Goal: Navigation & Orientation: Find specific page/section

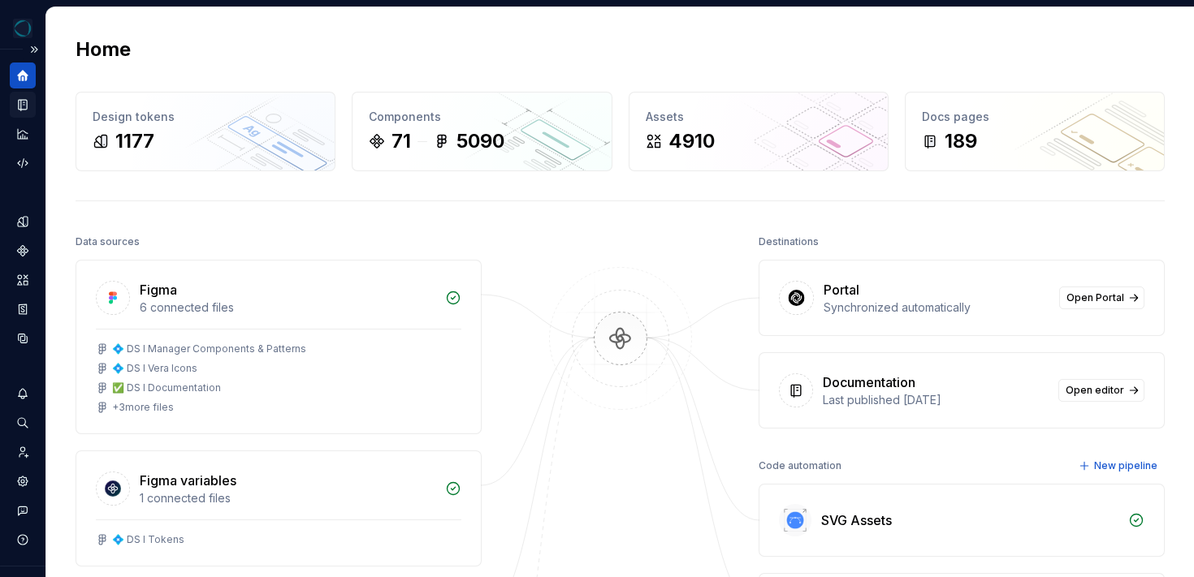
click at [24, 95] on div "Documentation" at bounding box center [23, 105] width 26 height 26
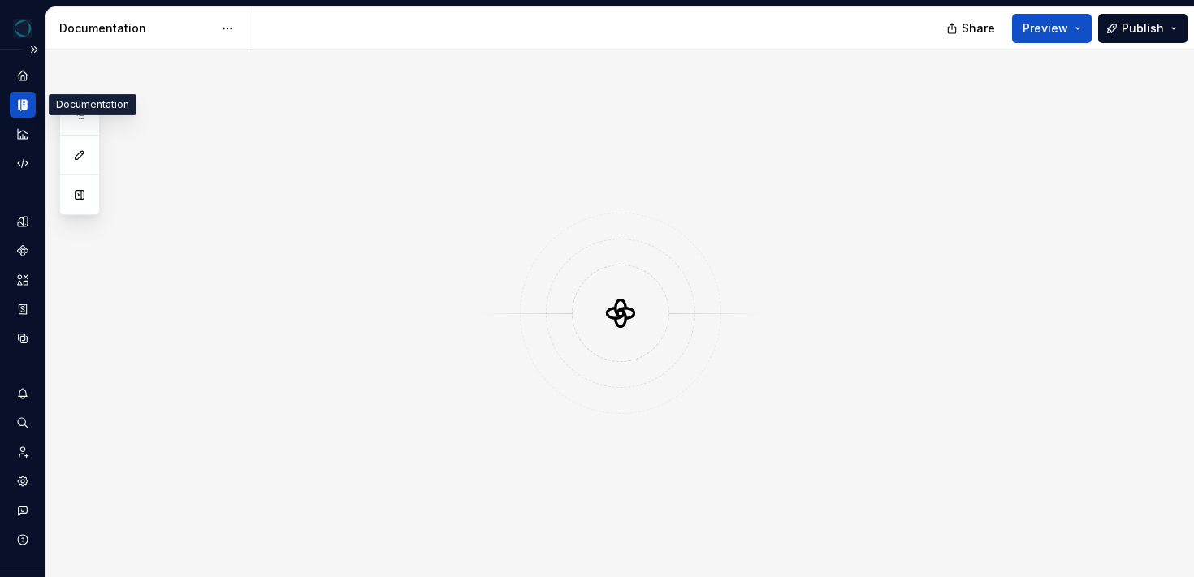
click at [24, 104] on icon "Documentation" at bounding box center [22, 104] width 15 height 15
click at [28, 219] on icon "Design tokens" at bounding box center [22, 221] width 15 height 15
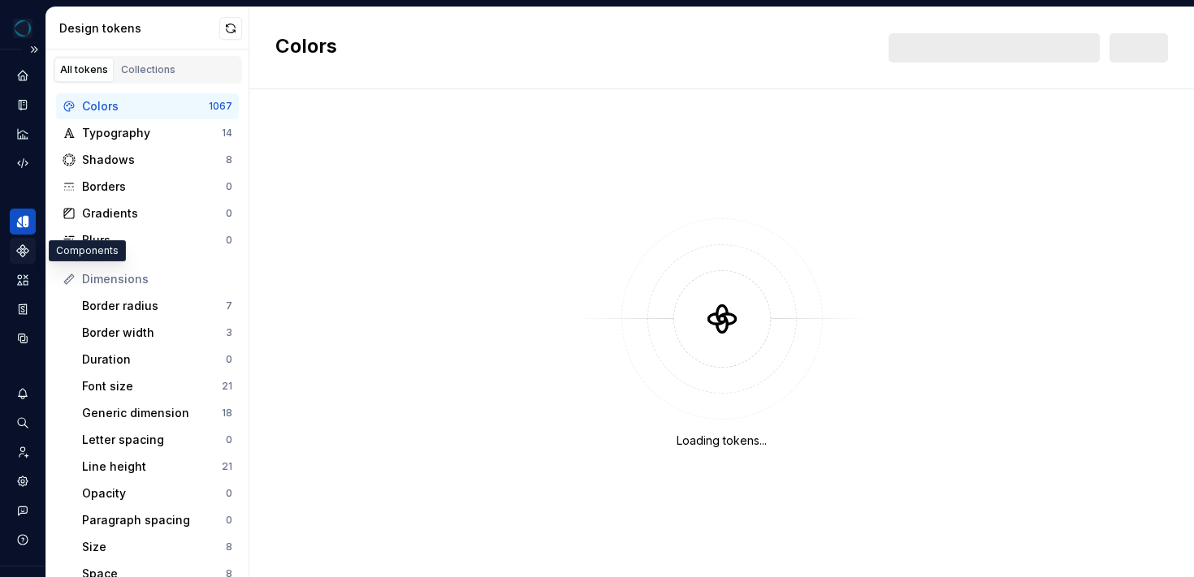
click at [27, 256] on icon "Components" at bounding box center [22, 251] width 15 height 15
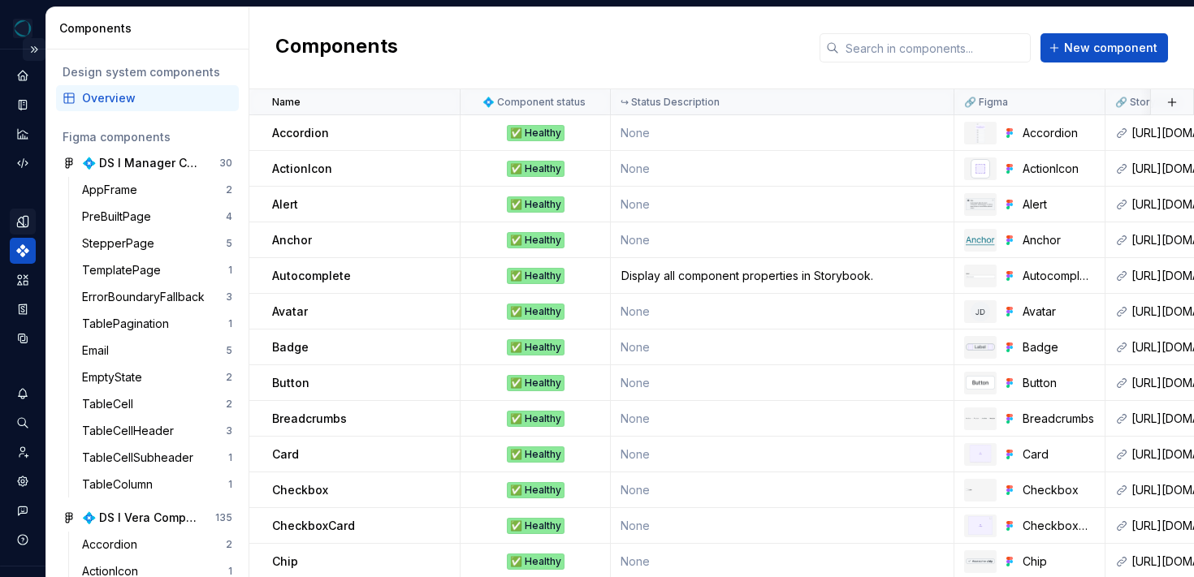
click at [37, 51] on button "Expand sidebar" at bounding box center [34, 49] width 23 height 23
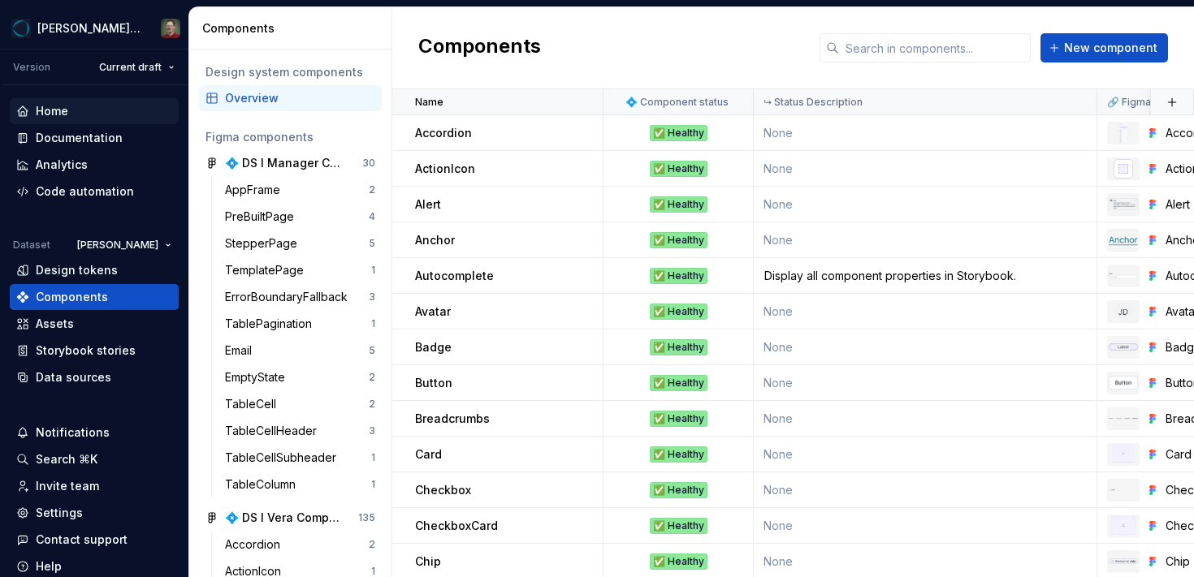
click at [46, 110] on div "Home" at bounding box center [52, 111] width 32 height 16
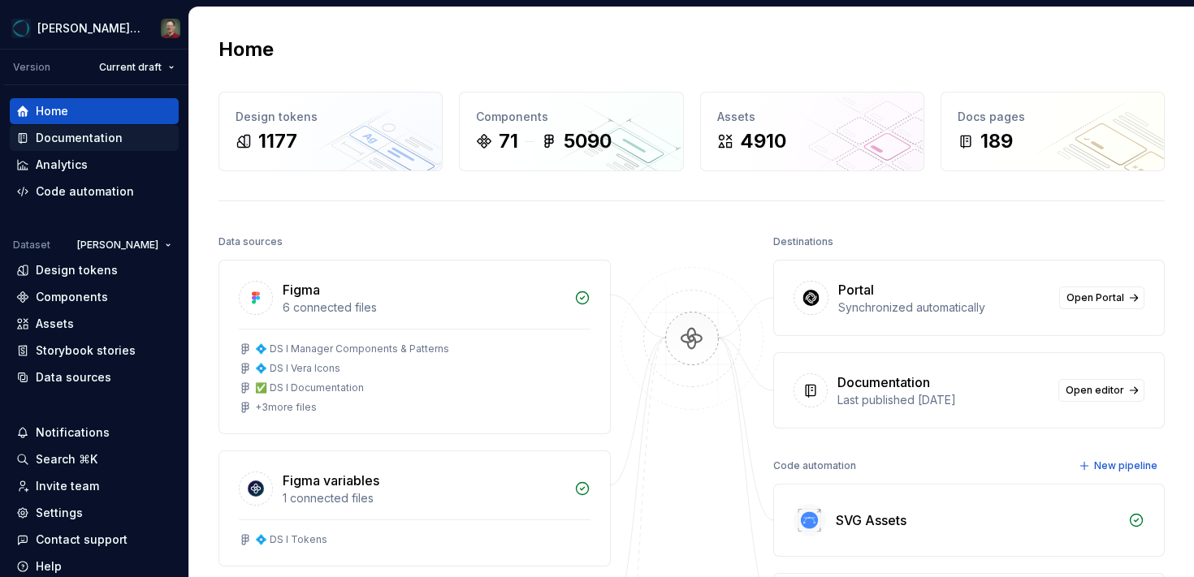
click at [63, 134] on div "Documentation" at bounding box center [79, 138] width 87 height 16
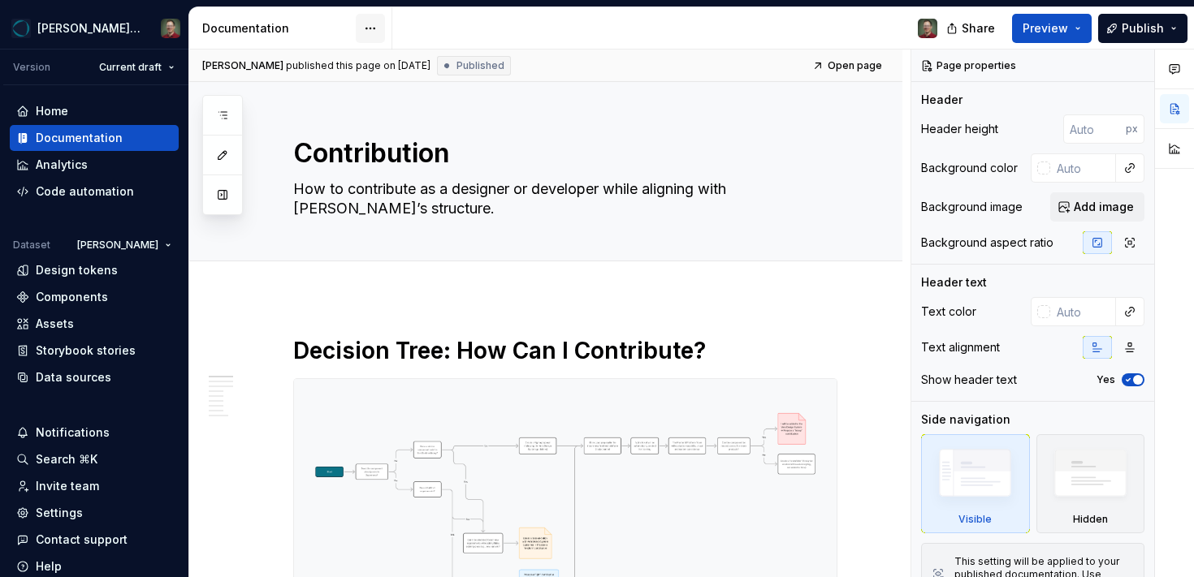
click at [371, 25] on html "[PERSON_NAME] Design System Version Current draft Home Documentation Analytics …" at bounding box center [597, 288] width 1194 height 577
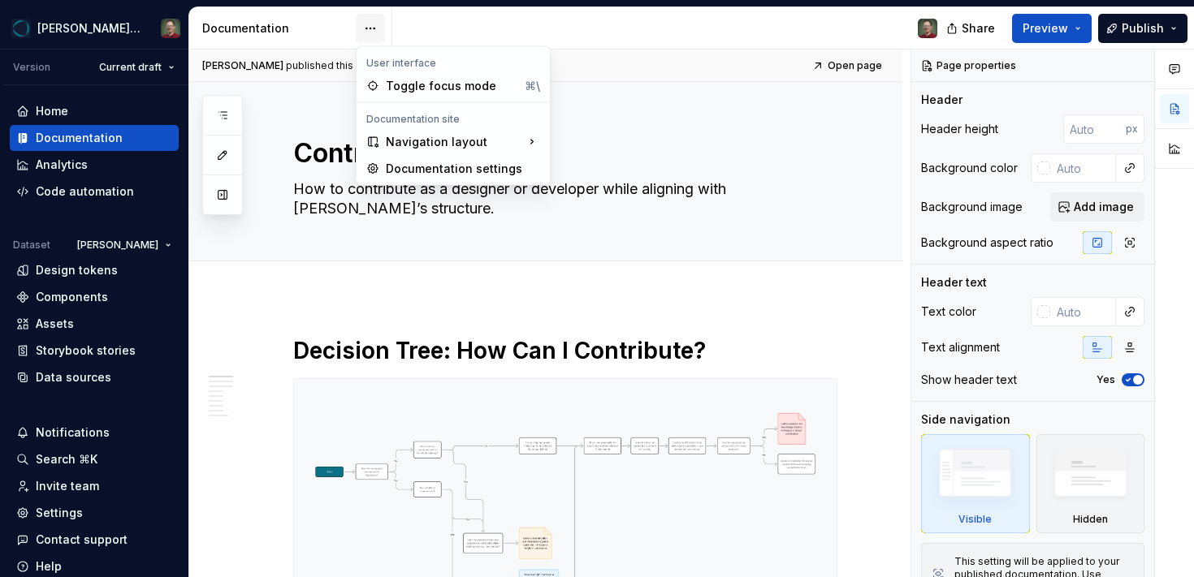
click at [371, 25] on html "[PERSON_NAME] Design System Version Current draft Home Documentation Analytics …" at bounding box center [597, 288] width 1194 height 577
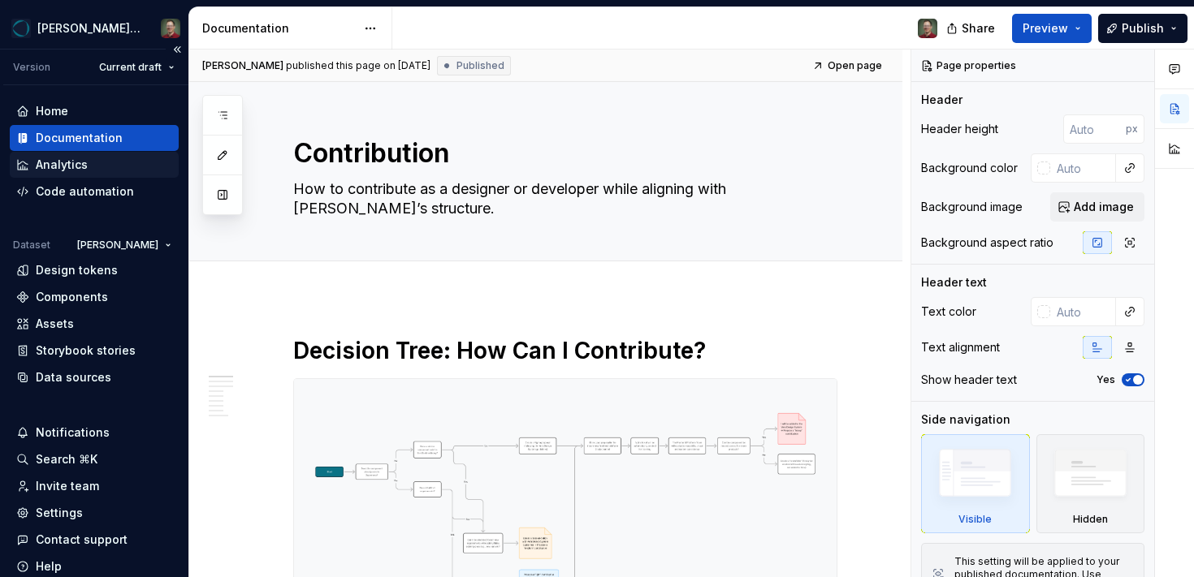
click at [82, 169] on div "Analytics" at bounding box center [62, 165] width 52 height 16
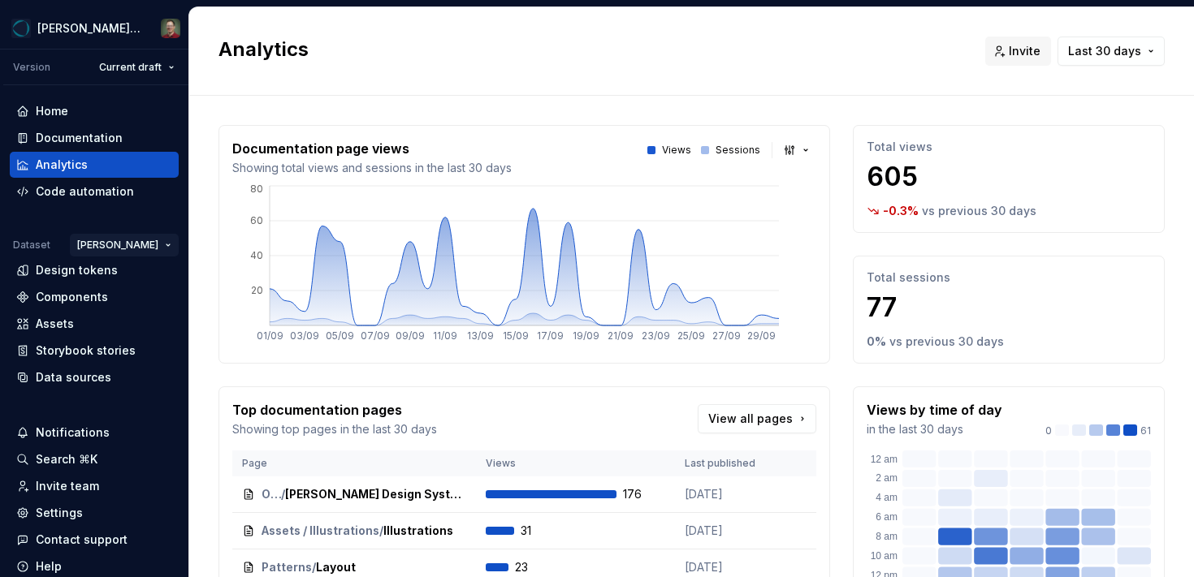
click at [161, 252] on html "[PERSON_NAME] Design System Version Current draft Home Documentation Analytics …" at bounding box center [597, 288] width 1194 height 577
click at [83, 243] on html "[PERSON_NAME] Design System Version Current draft Home Documentation Analytics …" at bounding box center [597, 288] width 1194 height 577
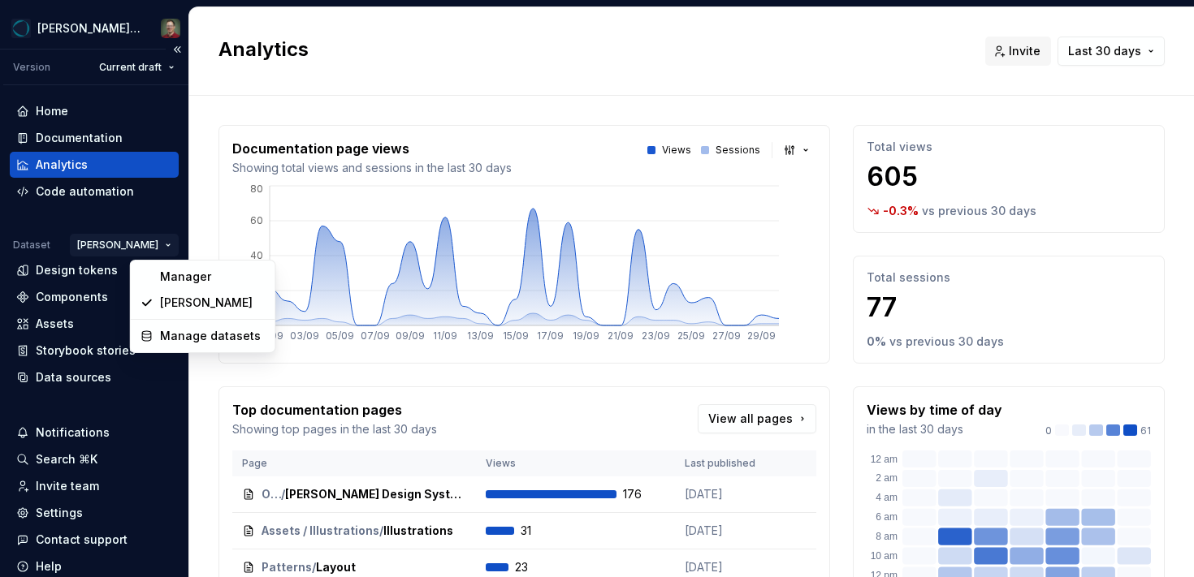
click at [155, 241] on html "[PERSON_NAME] Design System Version Current draft Home Documentation Analytics …" at bounding box center [597, 288] width 1194 height 577
click at [196, 347] on div "Manage datasets" at bounding box center [203, 336] width 138 height 26
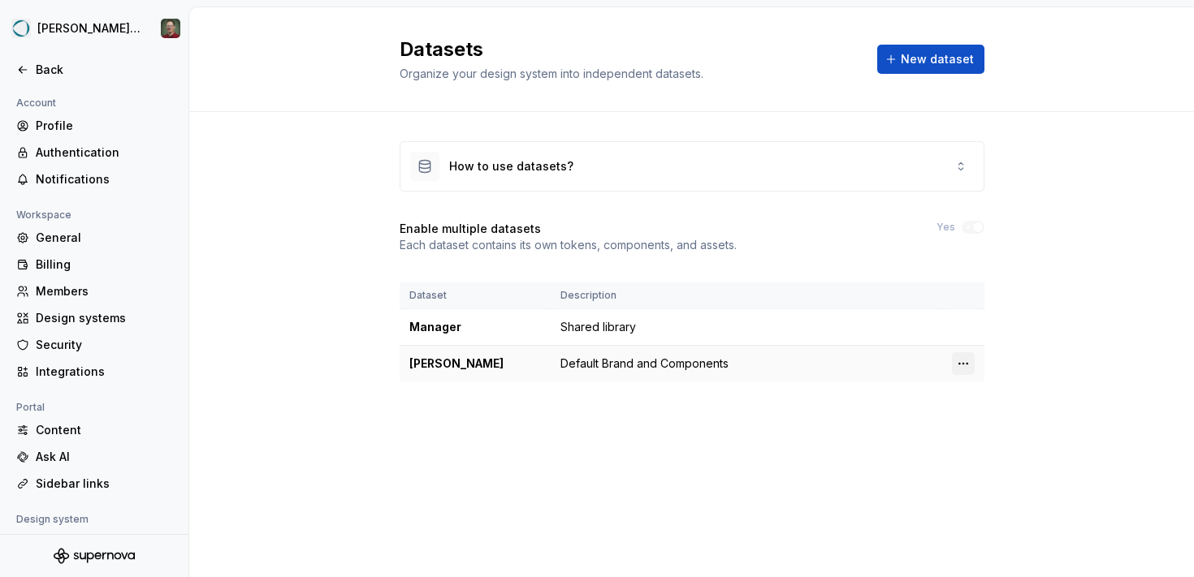
click at [961, 369] on html "[PERSON_NAME] Design System Back Account Profile Authentication Notifications W…" at bounding box center [597, 288] width 1194 height 577
click at [992, 391] on div "Edit details" at bounding box center [1035, 395] width 106 height 16
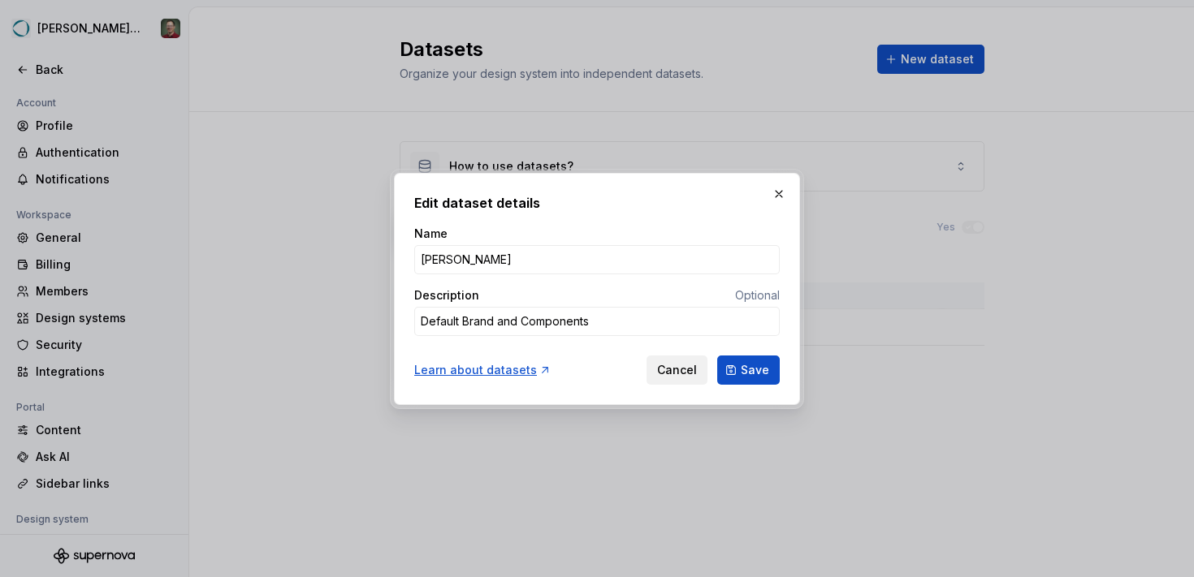
click at [664, 374] on span "Cancel" at bounding box center [677, 370] width 40 height 16
type textarea "*"
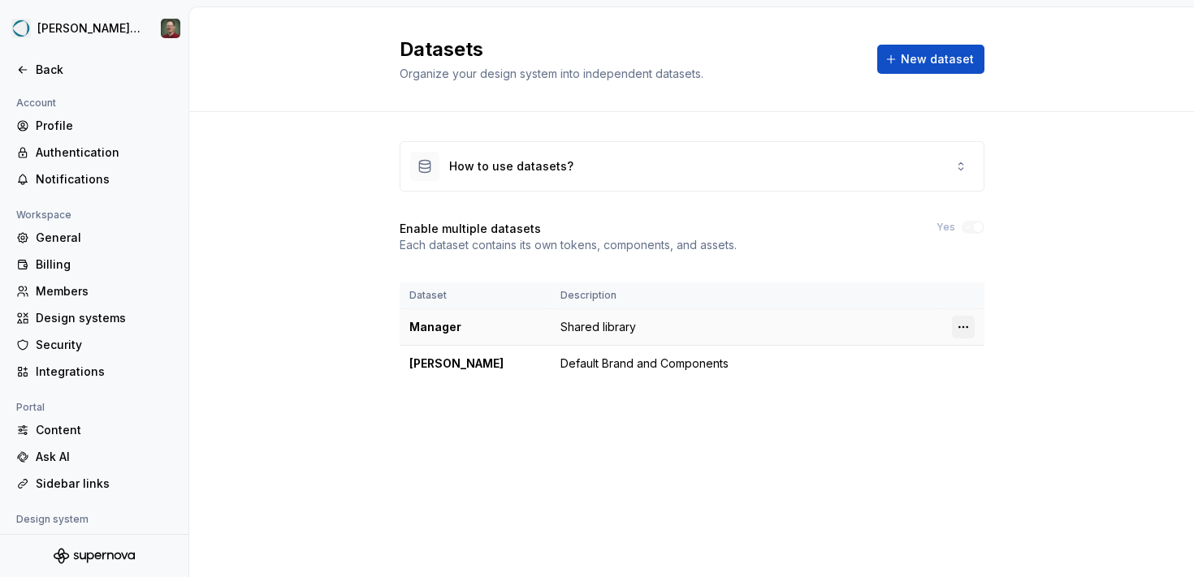
click at [957, 327] on html "[PERSON_NAME] Design System Back Account Profile Authentication Notifications W…" at bounding box center [597, 288] width 1194 height 577
click at [804, 310] on html "[PERSON_NAME] Design System Back Account Profile Authentication Notifications W…" at bounding box center [597, 288] width 1194 height 577
click at [42, 70] on div "Back" at bounding box center [104, 70] width 136 height 16
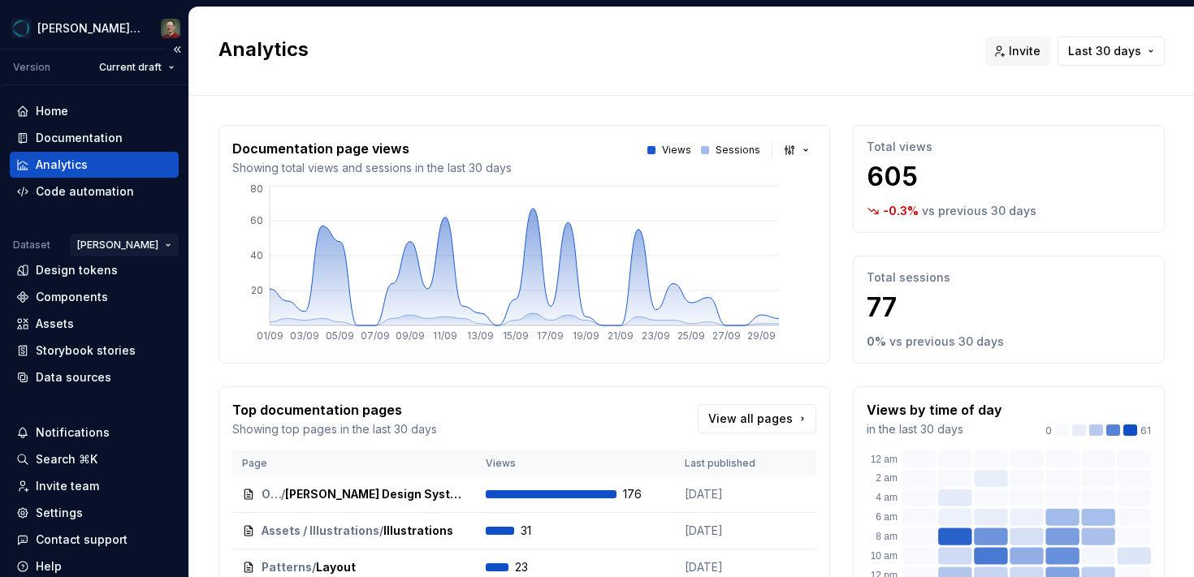
click at [172, 241] on html "[PERSON_NAME] Design System Version Current draft Home Documentation Analytics …" at bounding box center [597, 288] width 1194 height 577
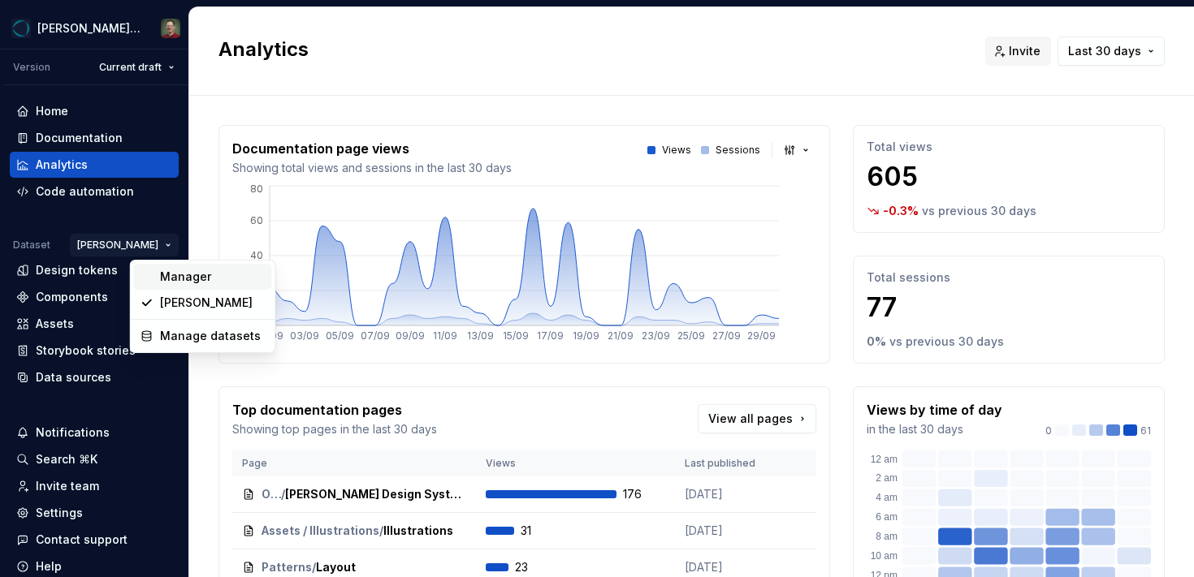
click at [183, 278] on div "Manager" at bounding box center [213, 277] width 106 height 16
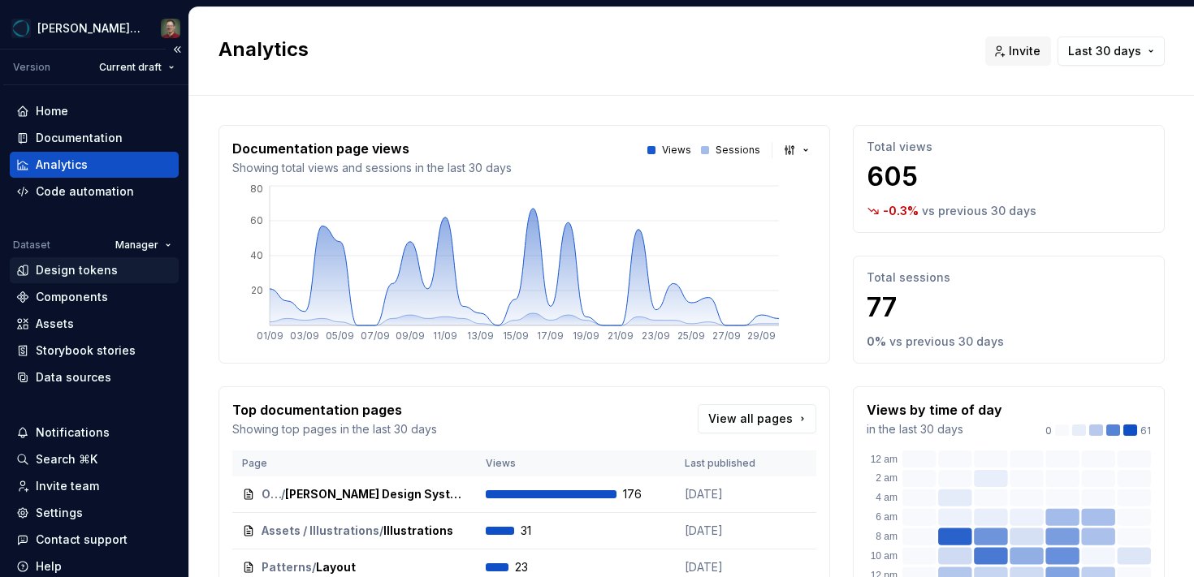
click at [102, 268] on div "Design tokens" at bounding box center [77, 270] width 82 height 16
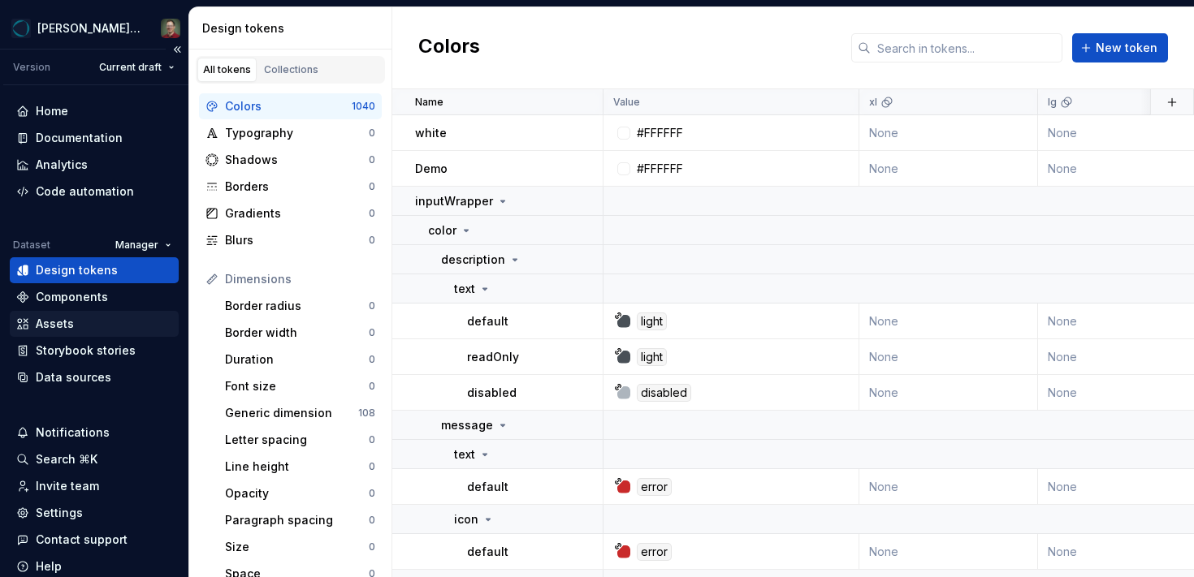
click at [94, 326] on div "Assets" at bounding box center [94, 324] width 156 height 16
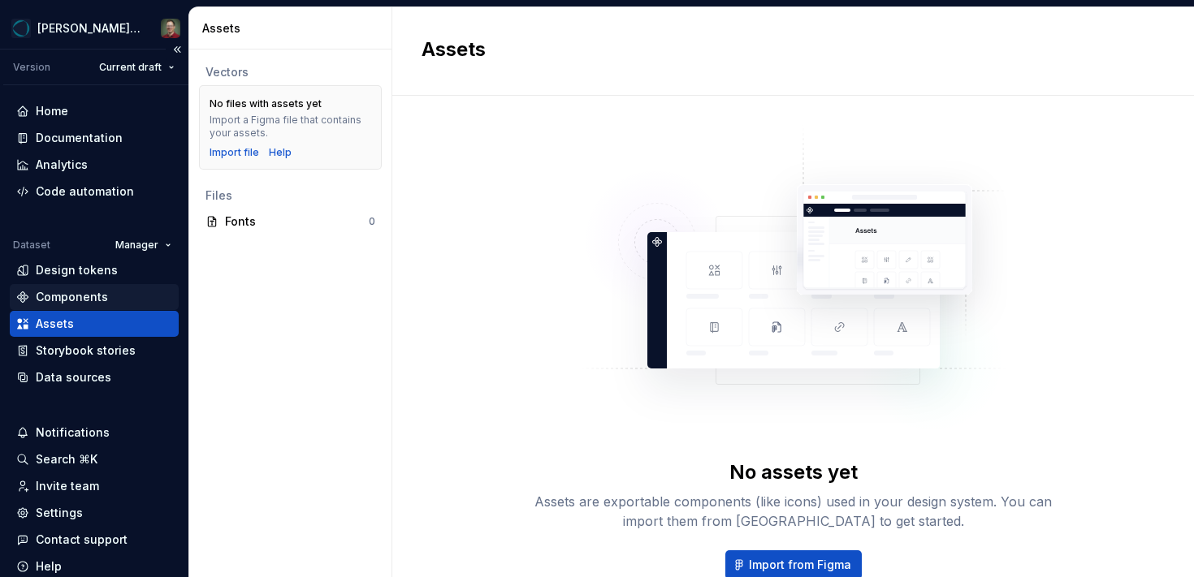
click at [115, 295] on div "Components" at bounding box center [94, 297] width 156 height 16
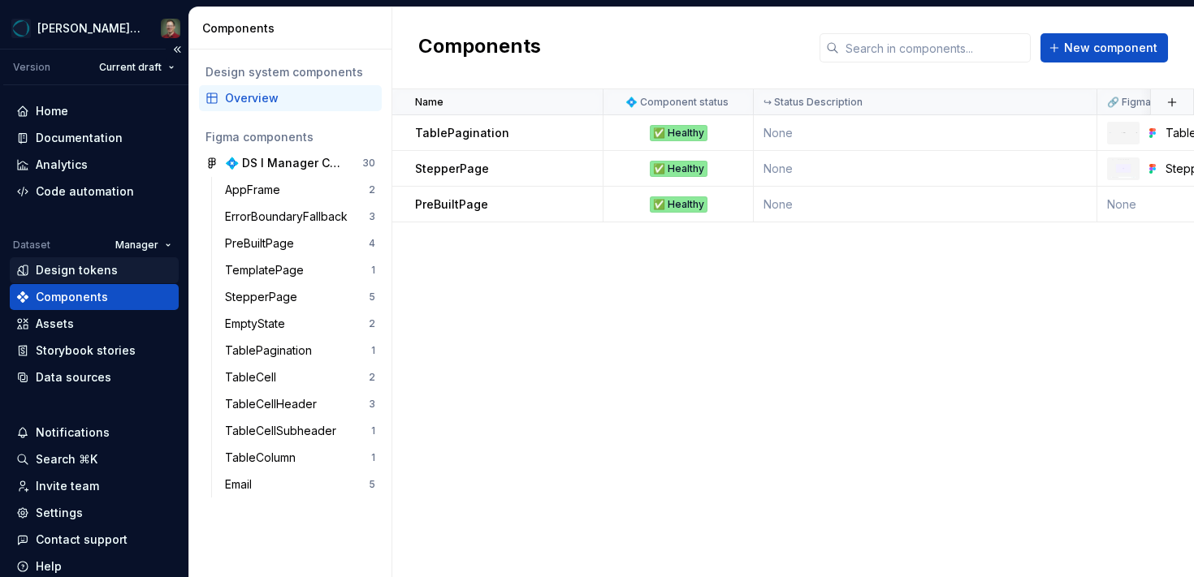
click at [101, 271] on div "Design tokens" at bounding box center [77, 270] width 82 height 16
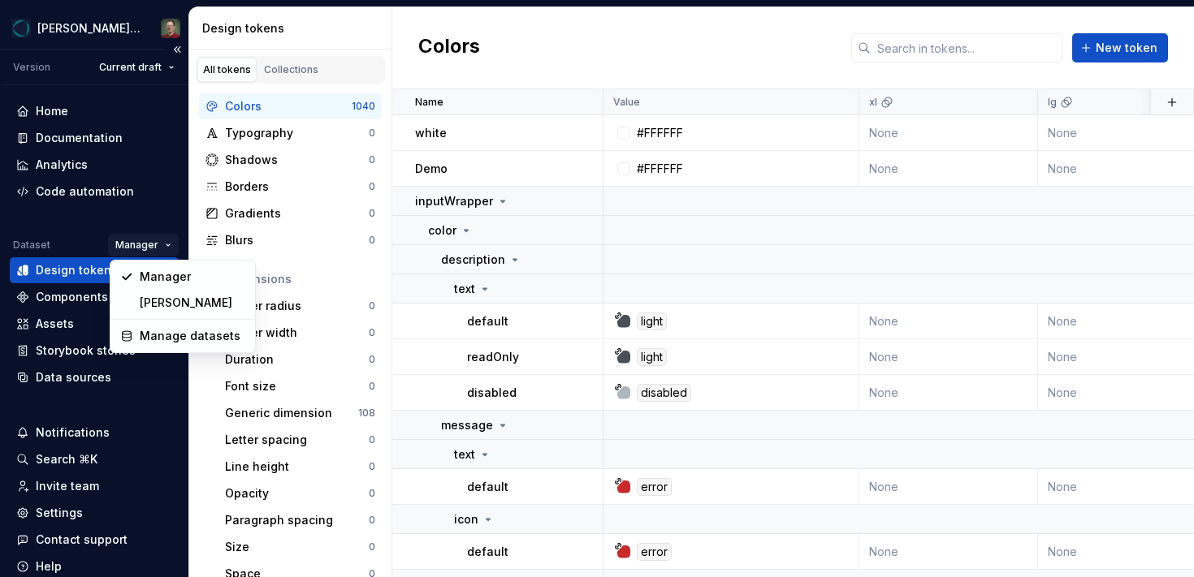
click at [158, 239] on html "[PERSON_NAME] Design System Version Current draft Home Documentation Analytics …" at bounding box center [597, 288] width 1194 height 577
click at [160, 300] on div "[PERSON_NAME]" at bounding box center [193, 303] width 106 height 16
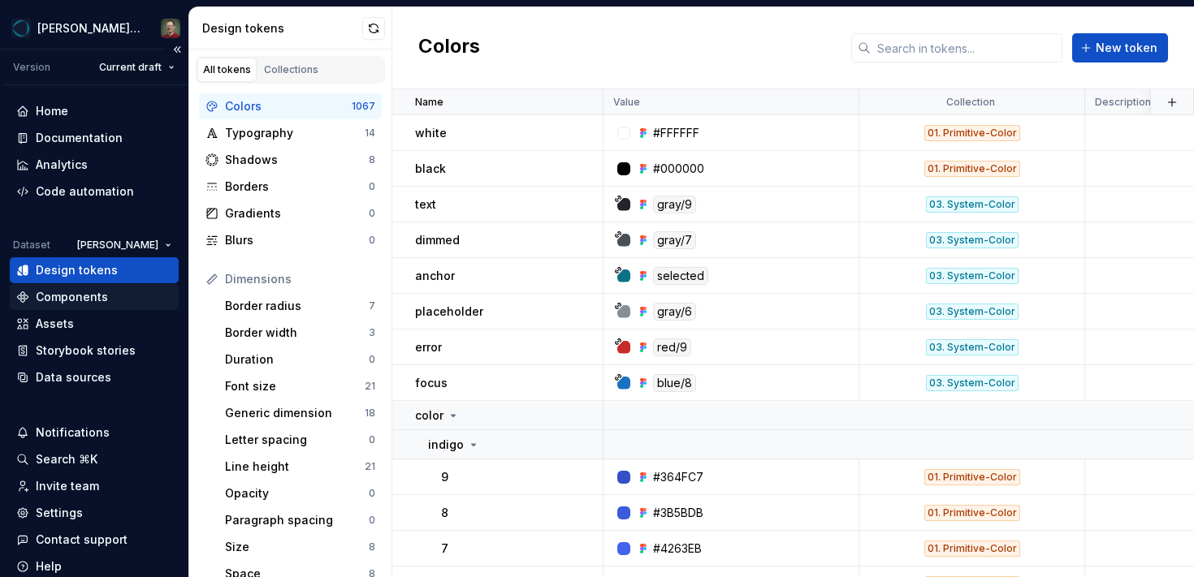
click at [101, 293] on div "Components" at bounding box center [72, 297] width 72 height 16
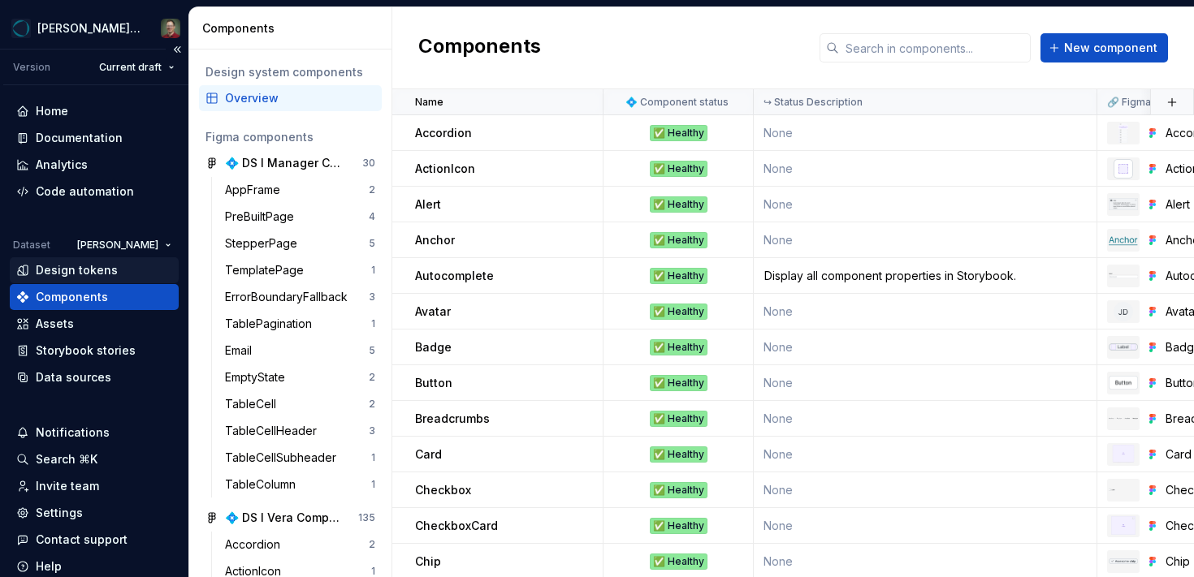
click at [92, 271] on div "Design tokens" at bounding box center [77, 270] width 82 height 16
